Goal: Information Seeking & Learning: Learn about a topic

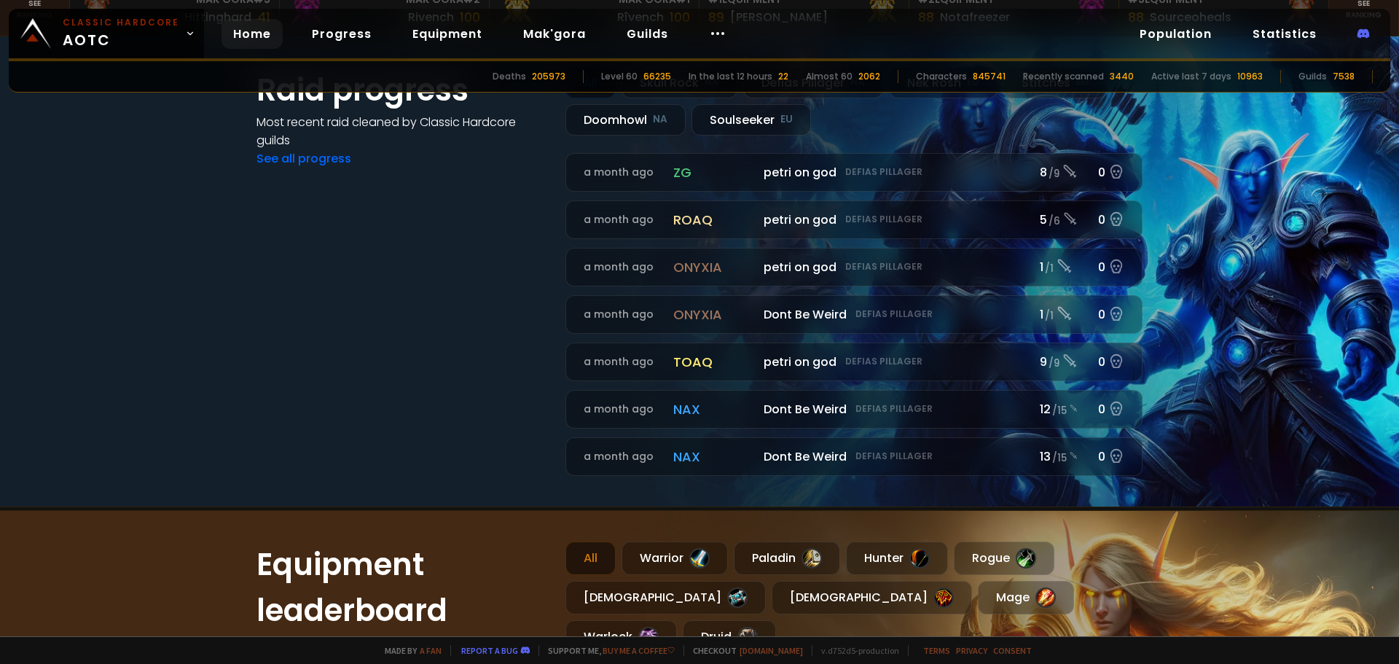
scroll to position [656, 0]
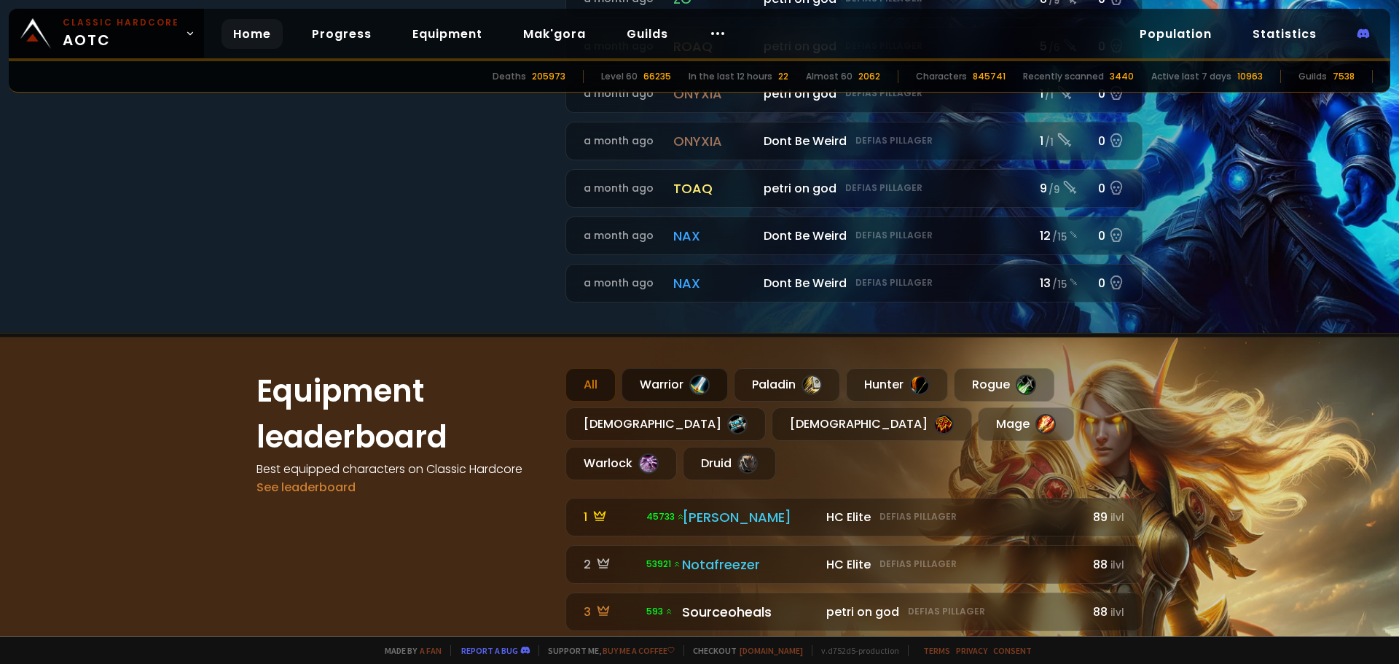
click at [670, 385] on div "Warrior" at bounding box center [675, 385] width 106 height 34
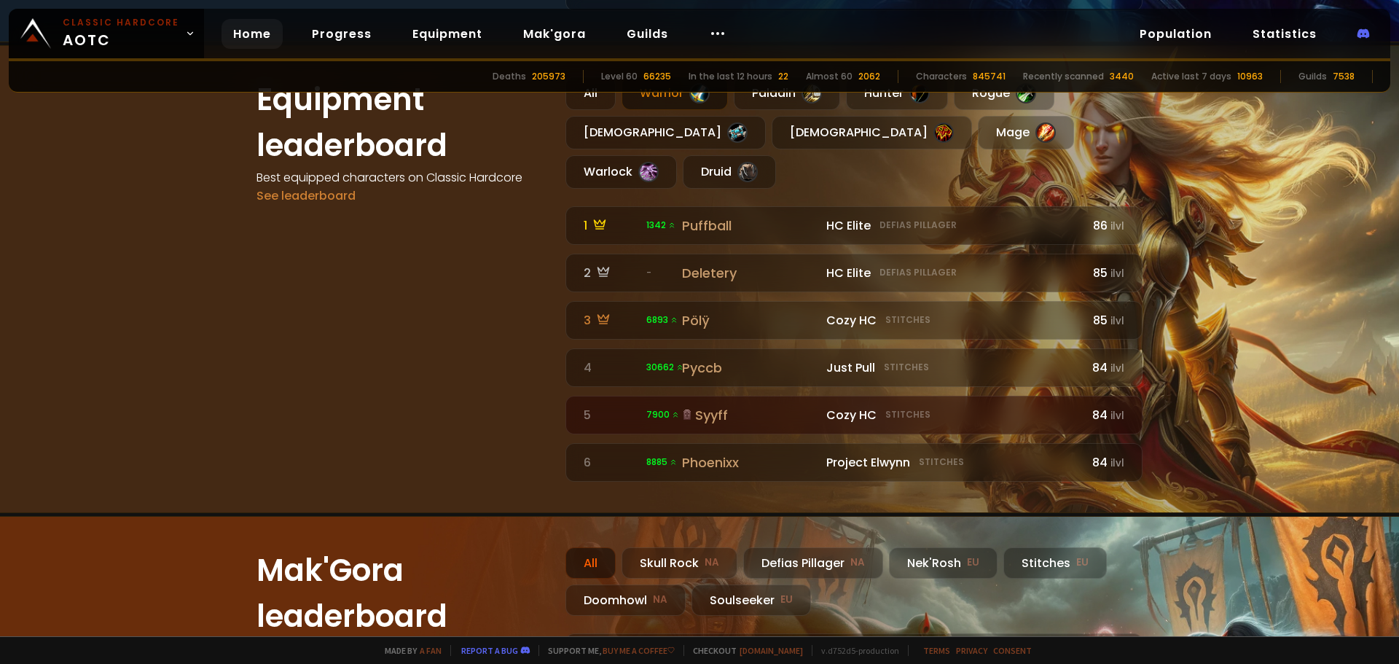
scroll to position [874, 0]
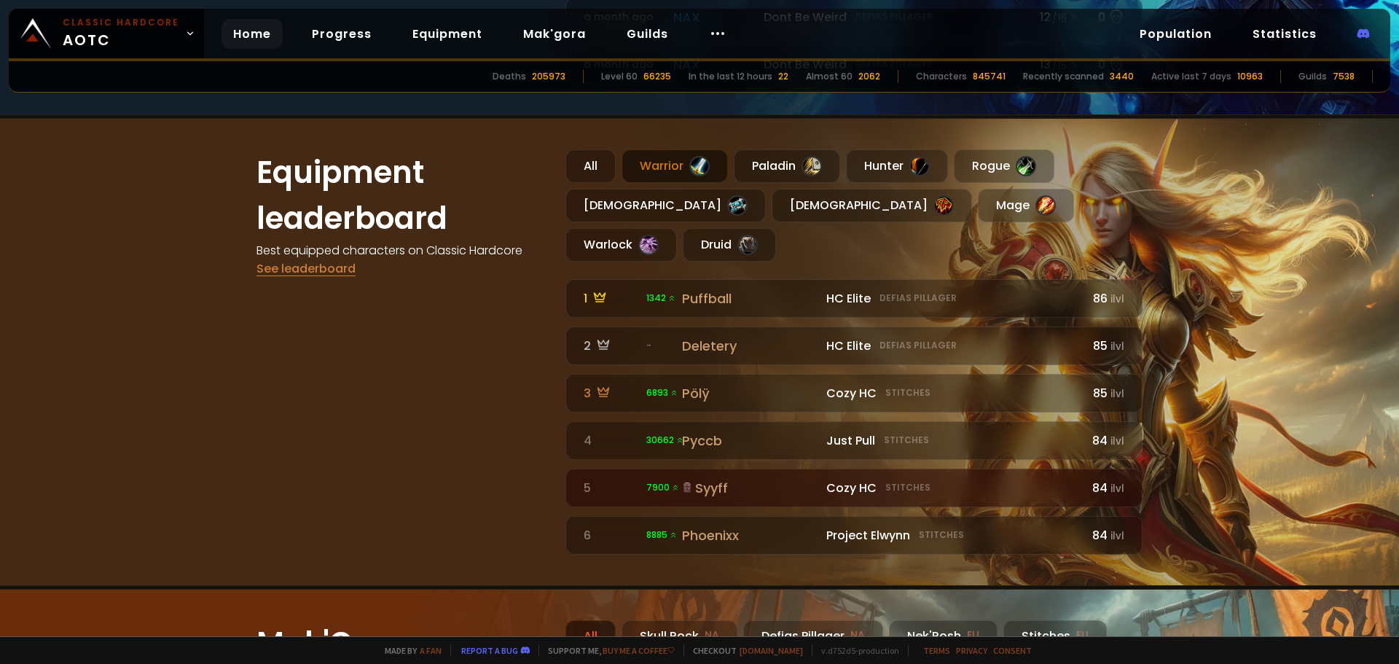
click at [273, 265] on link "See leaderboard" at bounding box center [306, 268] width 99 height 17
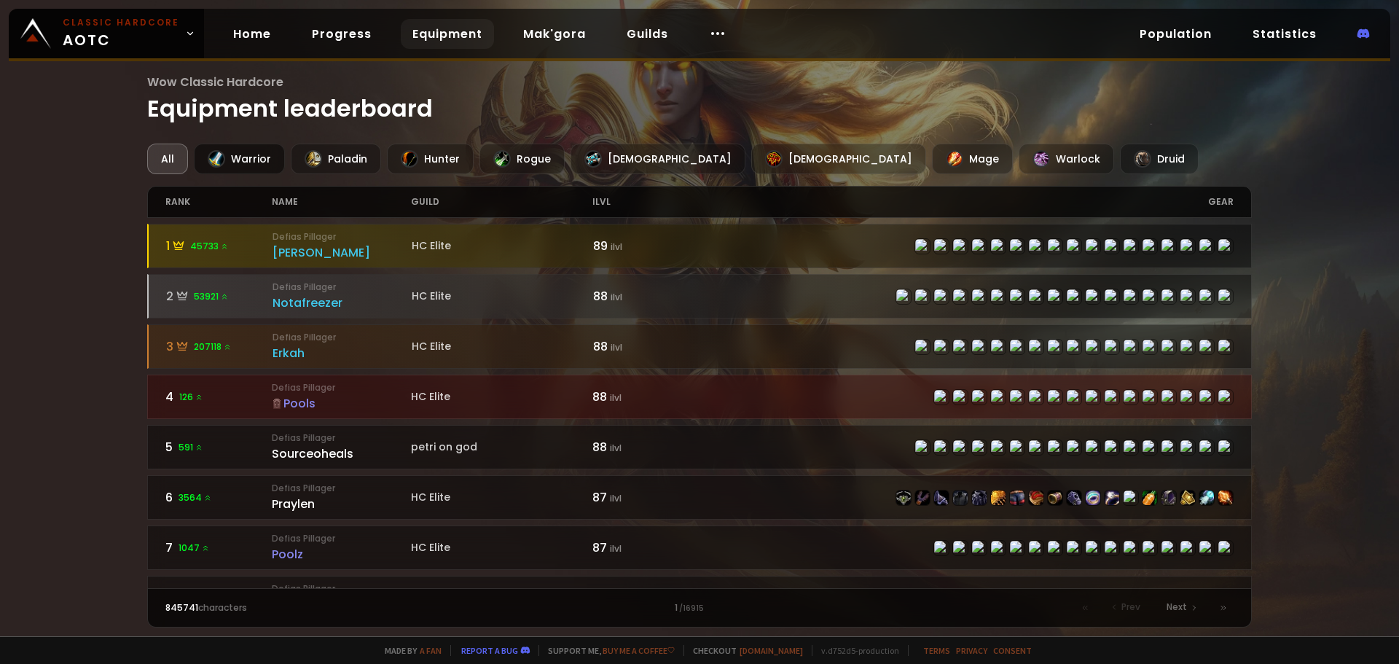
click at [243, 157] on div "Warrior" at bounding box center [239, 159] width 91 height 31
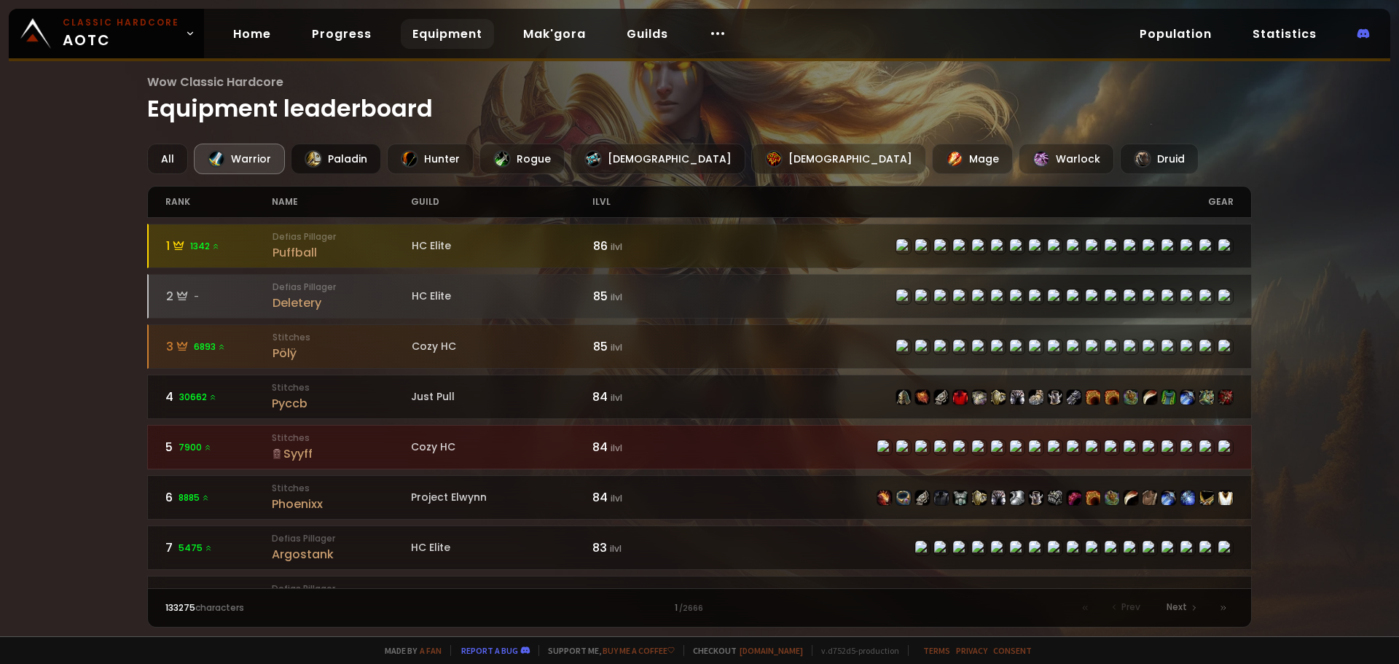
click at [354, 164] on div "Paladin" at bounding box center [336, 159] width 90 height 31
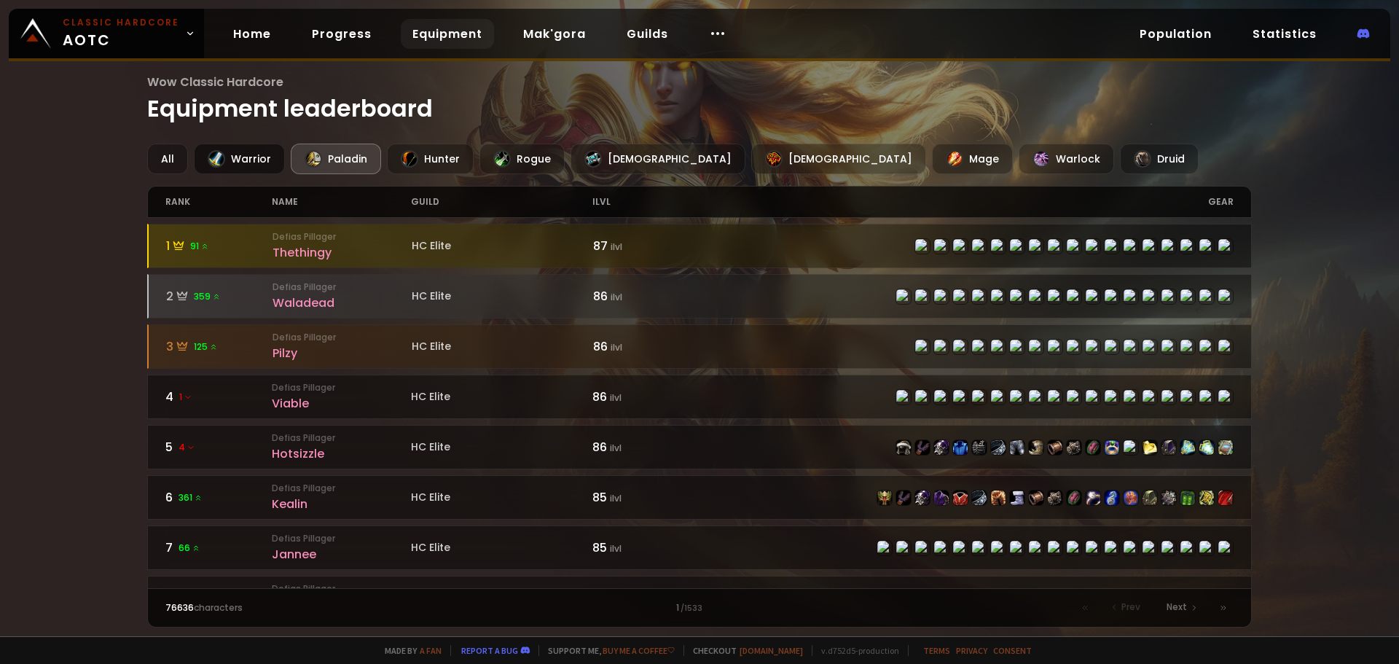
click at [229, 170] on div "Warrior" at bounding box center [239, 159] width 91 height 31
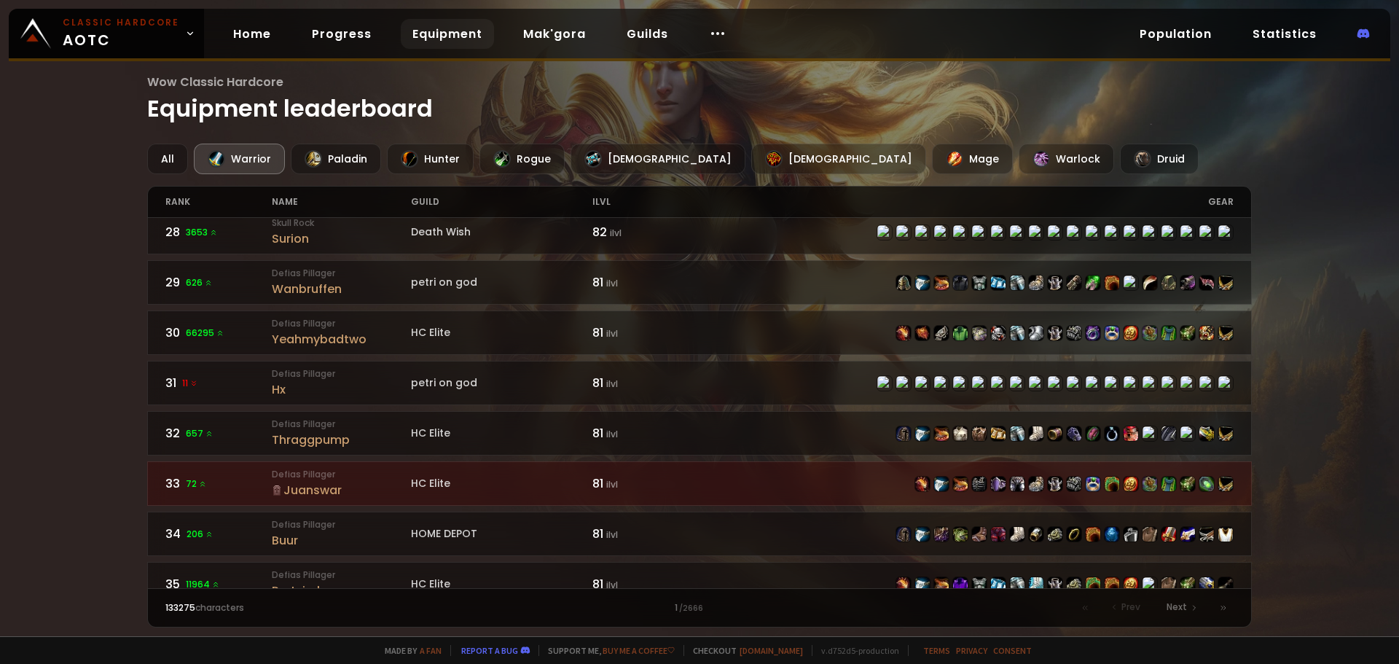
scroll to position [1385, 0]
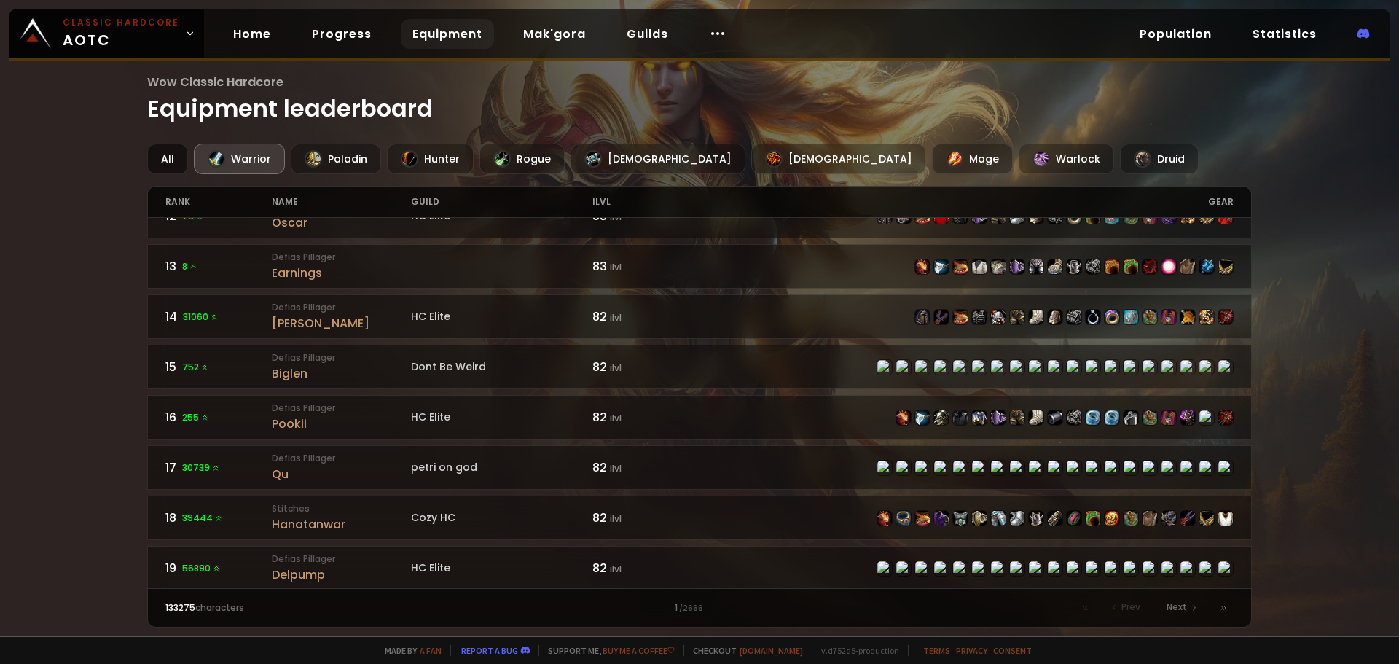
click at [172, 156] on div "All" at bounding box center [167, 159] width 41 height 31
